Goal: Information Seeking & Learning: Find specific page/section

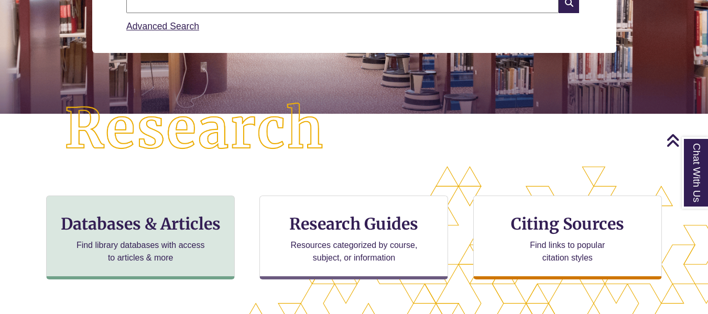
scroll to position [189, 0]
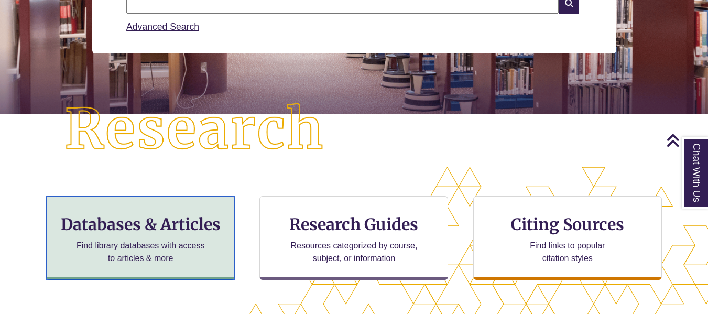
click at [116, 216] on h3 "Databases & Articles" at bounding box center [140, 224] width 171 height 20
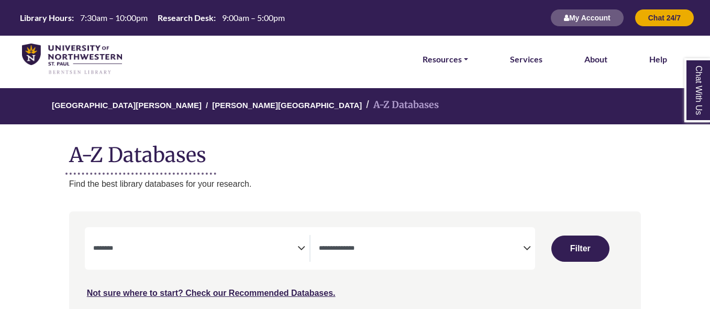
select select "Database Subject Filter"
select select "Database Types Filter"
select select "Database Subject Filter"
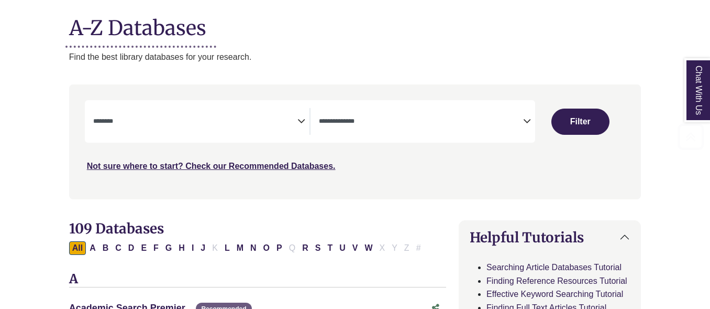
scroll to position [128, 0]
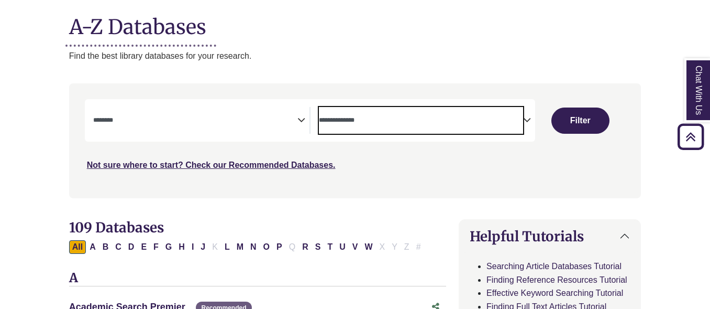
click at [425, 118] on textarea "Search" at bounding box center [421, 121] width 204 height 8
select select "*****"
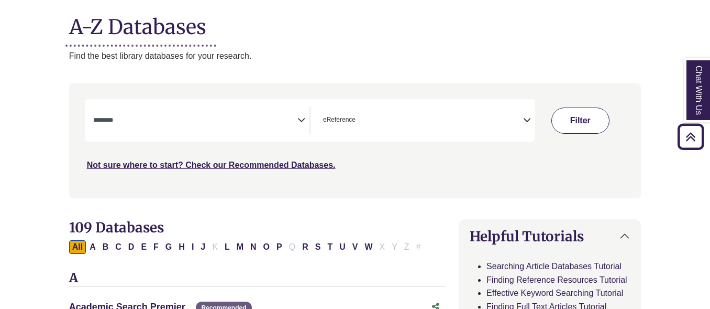
click at [577, 111] on button "Filter" at bounding box center [581, 120] width 58 height 26
select select "Database Subject Filter"
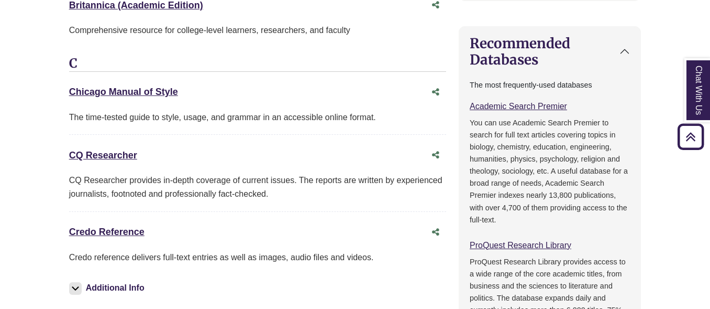
scroll to position [497, 0]
click at [108, 228] on link "Credo Reference This link opens in a new window" at bounding box center [106, 232] width 75 height 10
